Goal: Task Accomplishment & Management: Use online tool/utility

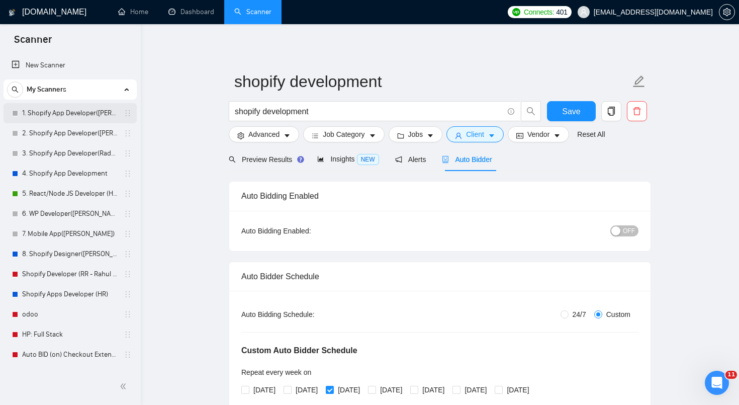
click at [65, 112] on link "1. Shopify App Developer([PERSON_NAME])" at bounding box center [69, 113] width 95 height 20
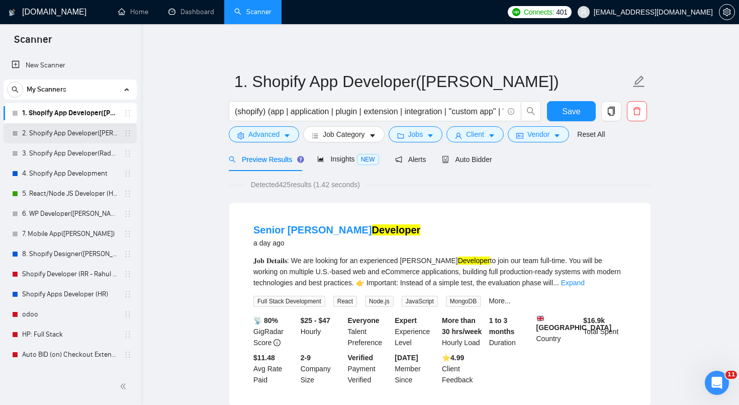
click at [69, 132] on link "2. Shopify App Developer([PERSON_NAME])" at bounding box center [69, 133] width 95 height 20
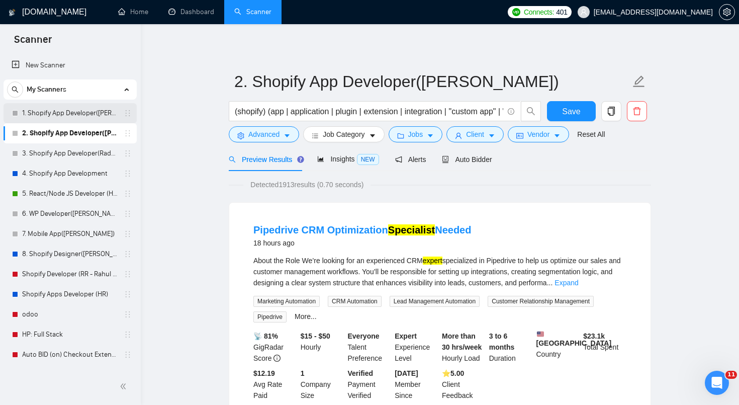
click at [69, 118] on link "1. Shopify App Developer([PERSON_NAME])" at bounding box center [69, 113] width 95 height 20
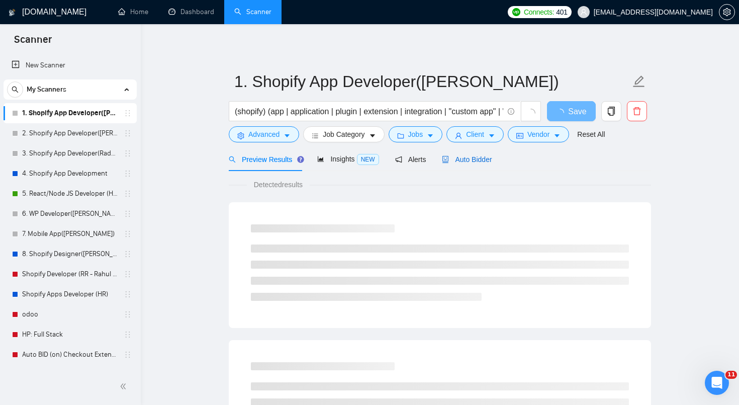
click at [481, 160] on span "Auto Bidder" at bounding box center [467, 159] width 50 height 8
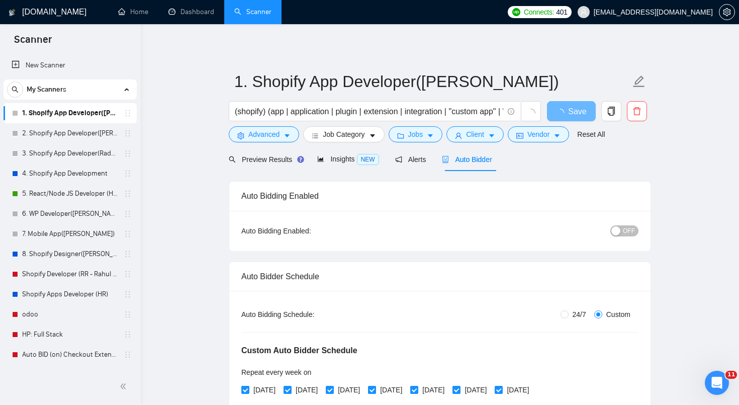
click at [630, 227] on span "OFF" at bounding box center [629, 230] width 12 height 11
click at [562, 112] on span "Save" at bounding box center [571, 111] width 18 height 13
click at [95, 153] on link "3. Shopify App Developer(Radhika - TM)" at bounding box center [69, 153] width 95 height 20
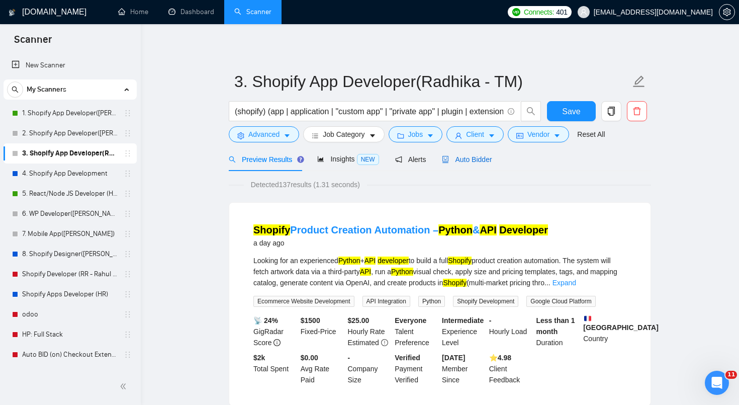
click at [476, 160] on span "Auto Bidder" at bounding box center [467, 159] width 50 height 8
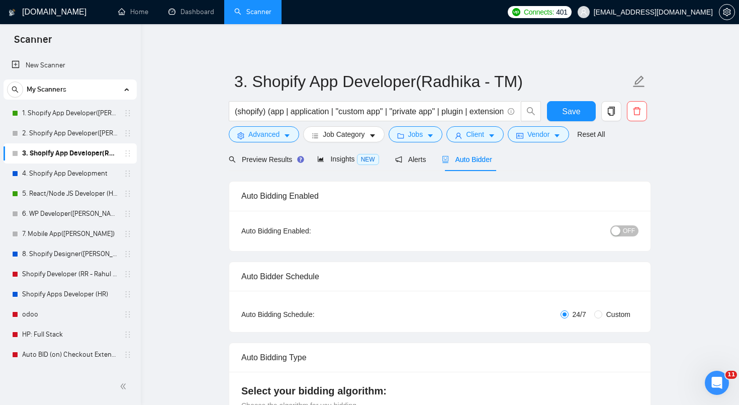
click at [622, 229] on button "OFF" at bounding box center [624, 230] width 28 height 11
click at [574, 116] on span "Save" at bounding box center [571, 111] width 18 height 13
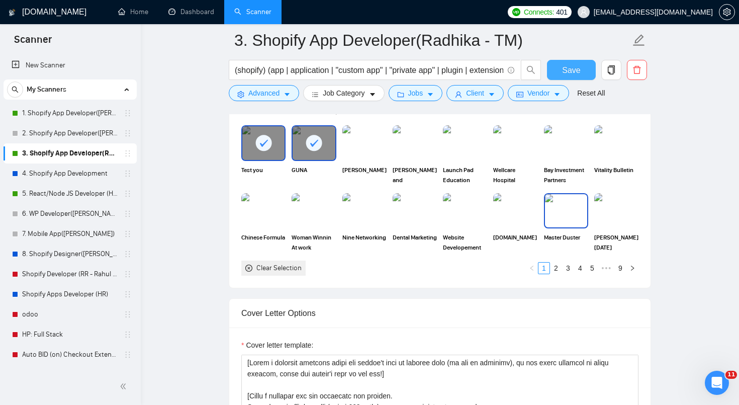
scroll to position [945, 0]
click at [617, 268] on link "9" at bounding box center [620, 268] width 11 height 11
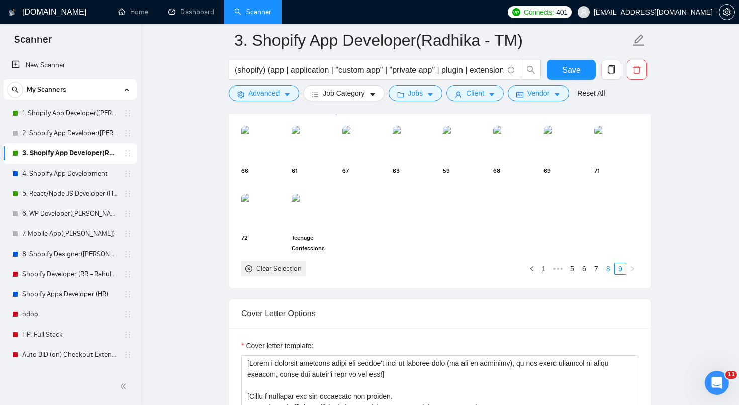
click at [609, 266] on link "8" at bounding box center [608, 268] width 11 height 11
click at [547, 268] on link "1" at bounding box center [543, 268] width 11 height 11
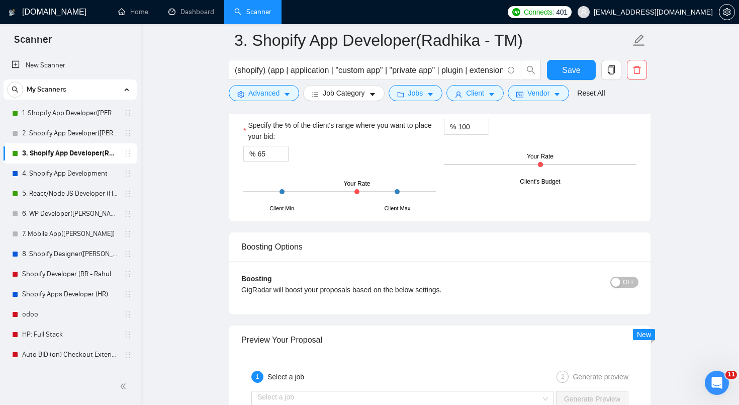
scroll to position [1870, 0]
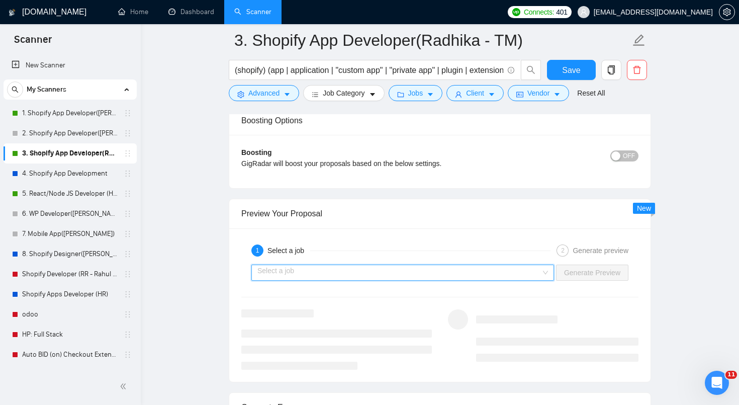
click at [401, 278] on input "search" at bounding box center [398, 272] width 283 height 15
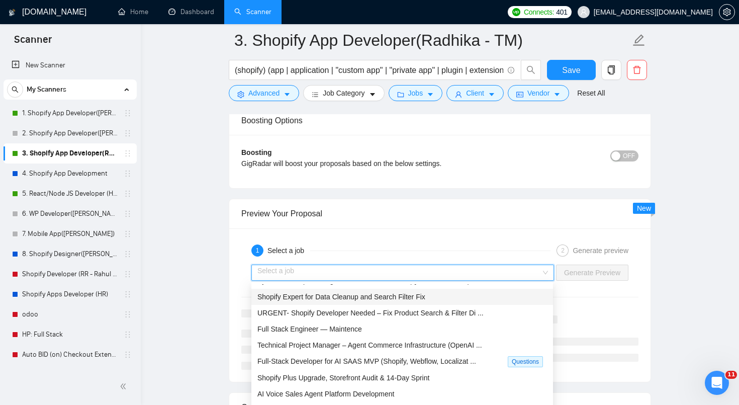
scroll to position [32, 0]
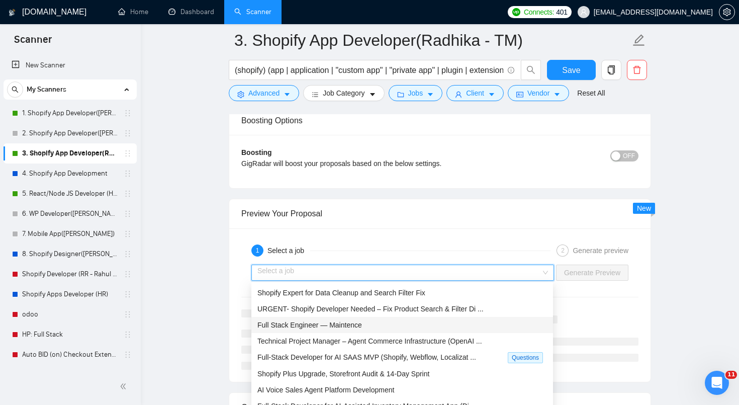
click at [387, 330] on div "Full Stack Engineer — Maintence" at bounding box center [402, 325] width 302 height 16
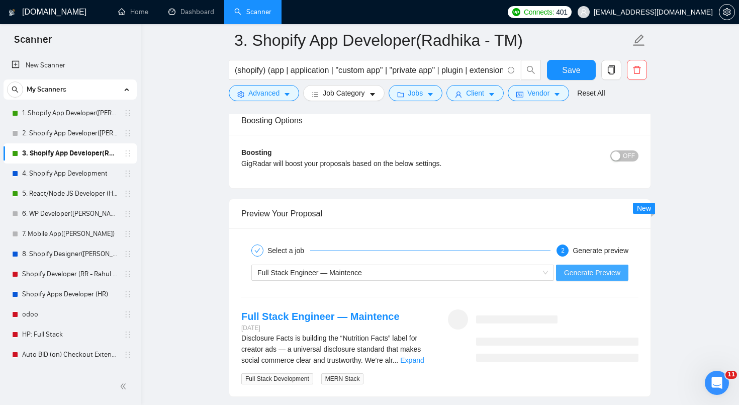
click at [606, 273] on span "Generate Preview" at bounding box center [592, 272] width 56 height 11
